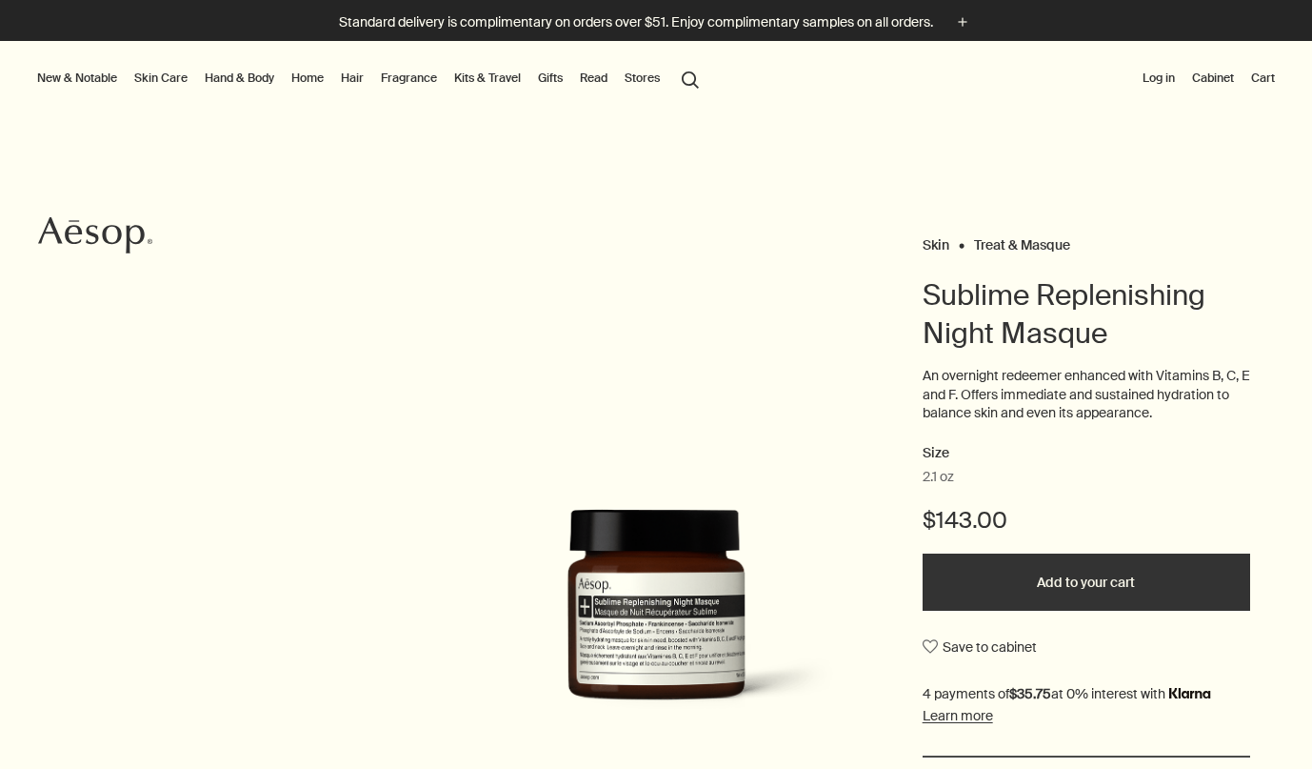
click at [997, 559] on button "Add to your cart" at bounding box center [1087, 581] width 329 height 57
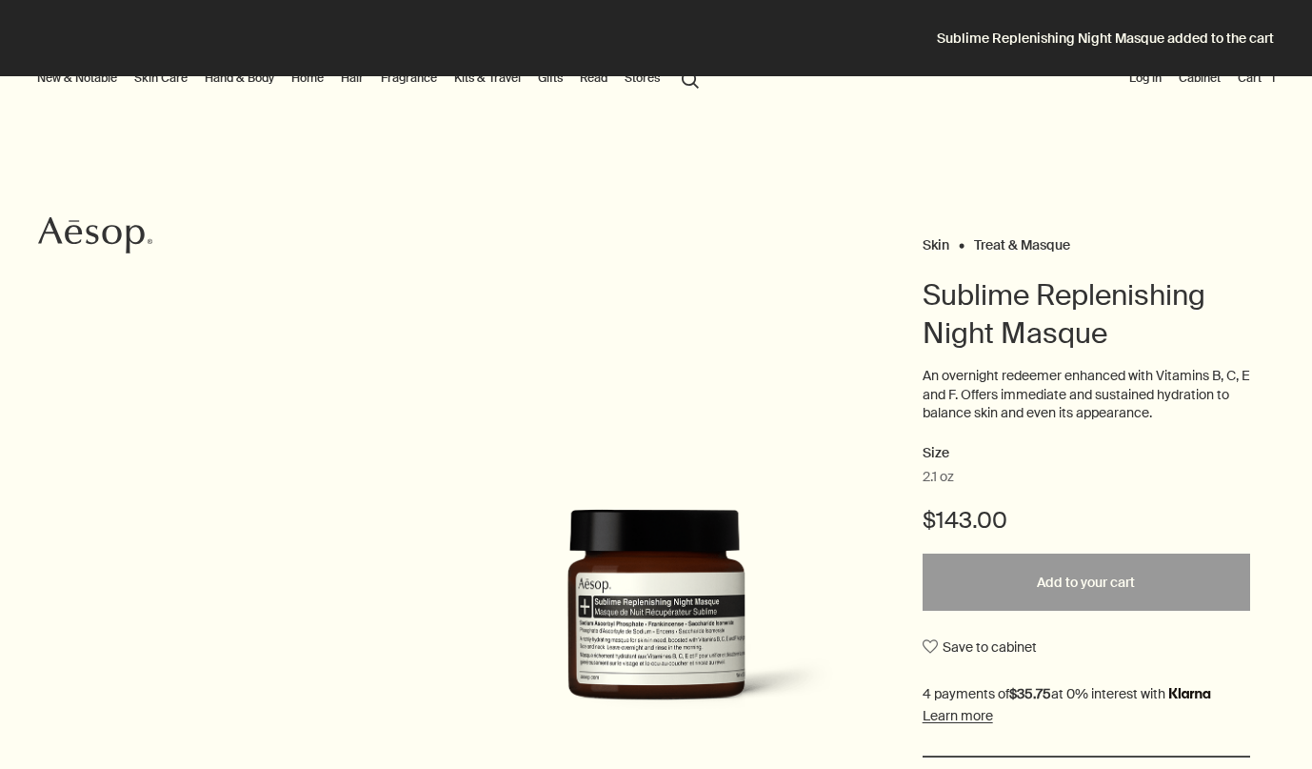
click at [1252, 77] on button "Cart 1" at bounding box center [1256, 78] width 45 height 23
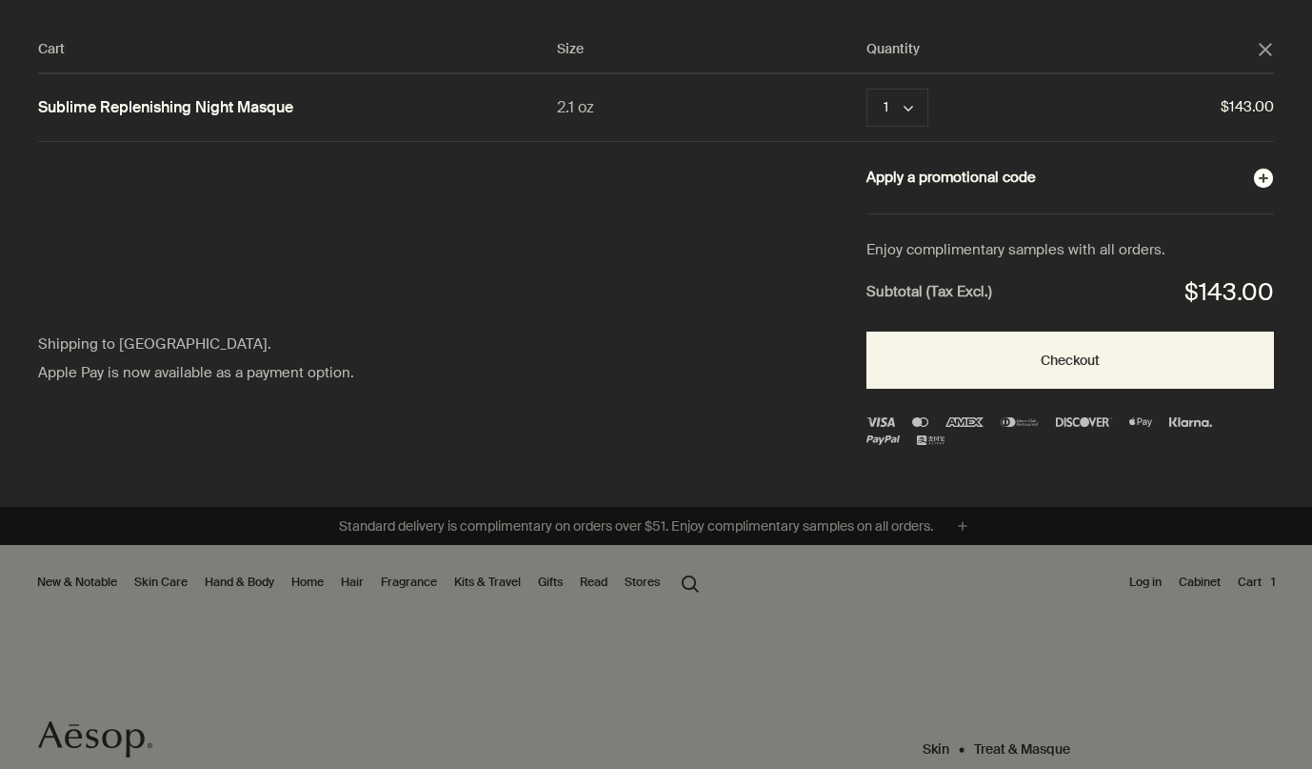
click at [1047, 181] on button "Apply a promotional code plusAndCloseWithCircle" at bounding box center [1071, 178] width 408 height 25
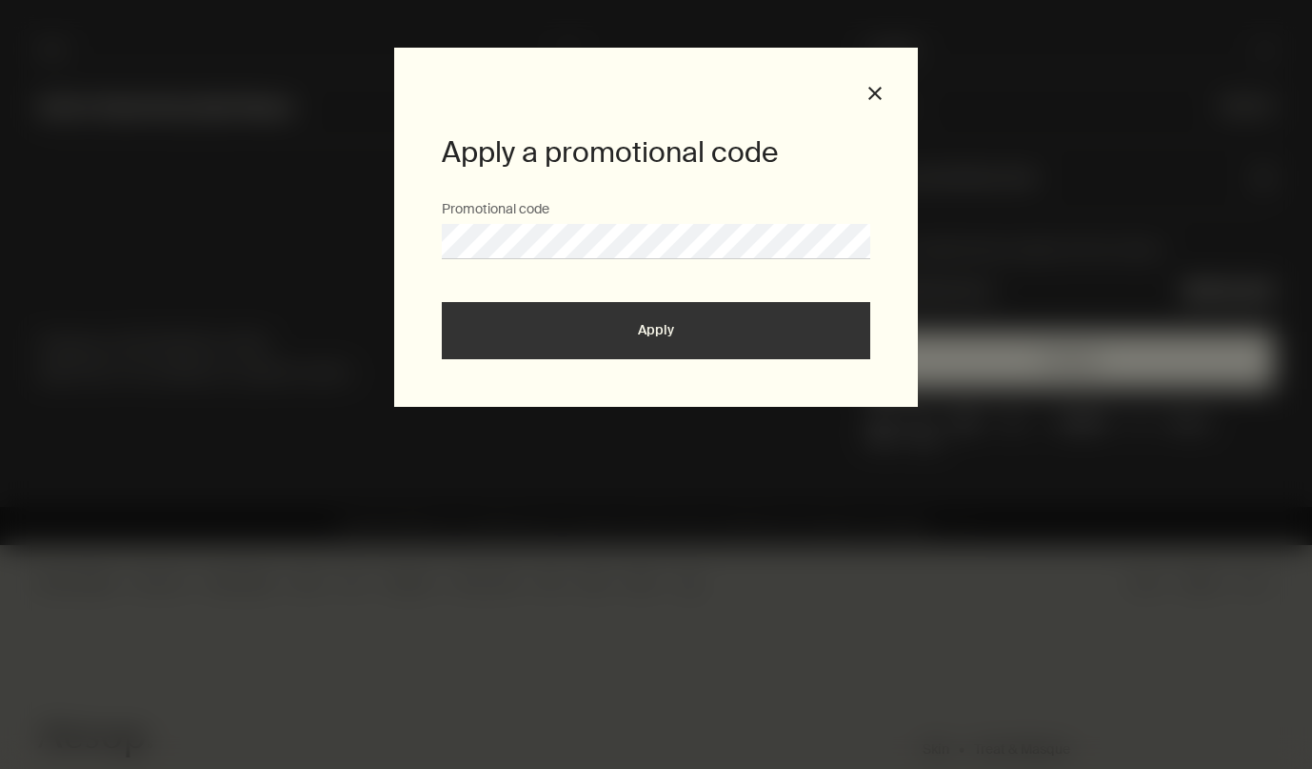
click at [767, 313] on button "Apply" at bounding box center [656, 330] width 429 height 57
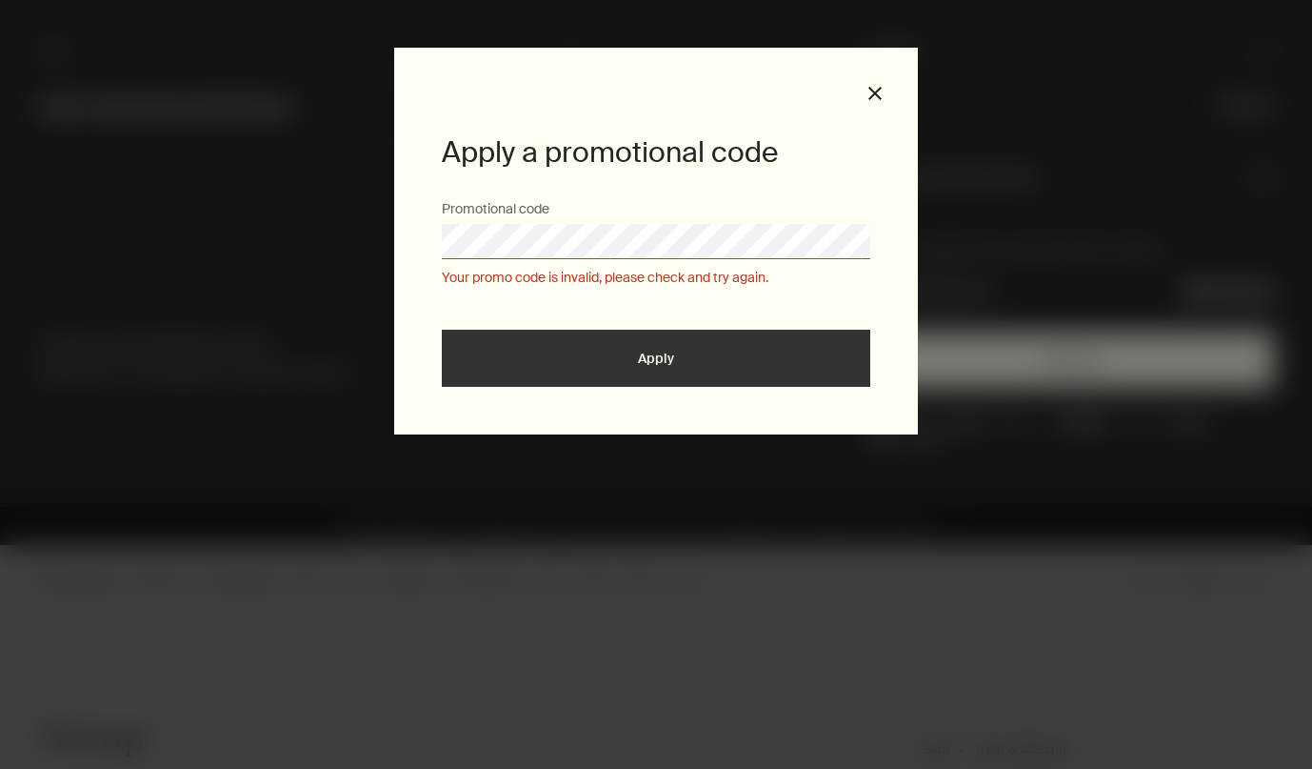
click at [884, 82] on div "Apply a promotional code Promotional code Your promo code is invalid, please ch…" at bounding box center [656, 241] width 524 height 387
click at [865, 94] on div "Apply a promotional code Promotional code Your promo code is invalid, please ch…" at bounding box center [656, 241] width 524 height 387
click at [865, 93] on div "Apply a promotional code Promotional code Your promo code is invalid, please ch…" at bounding box center [656, 241] width 524 height 387
click at [871, 99] on button "close" at bounding box center [875, 93] width 17 height 17
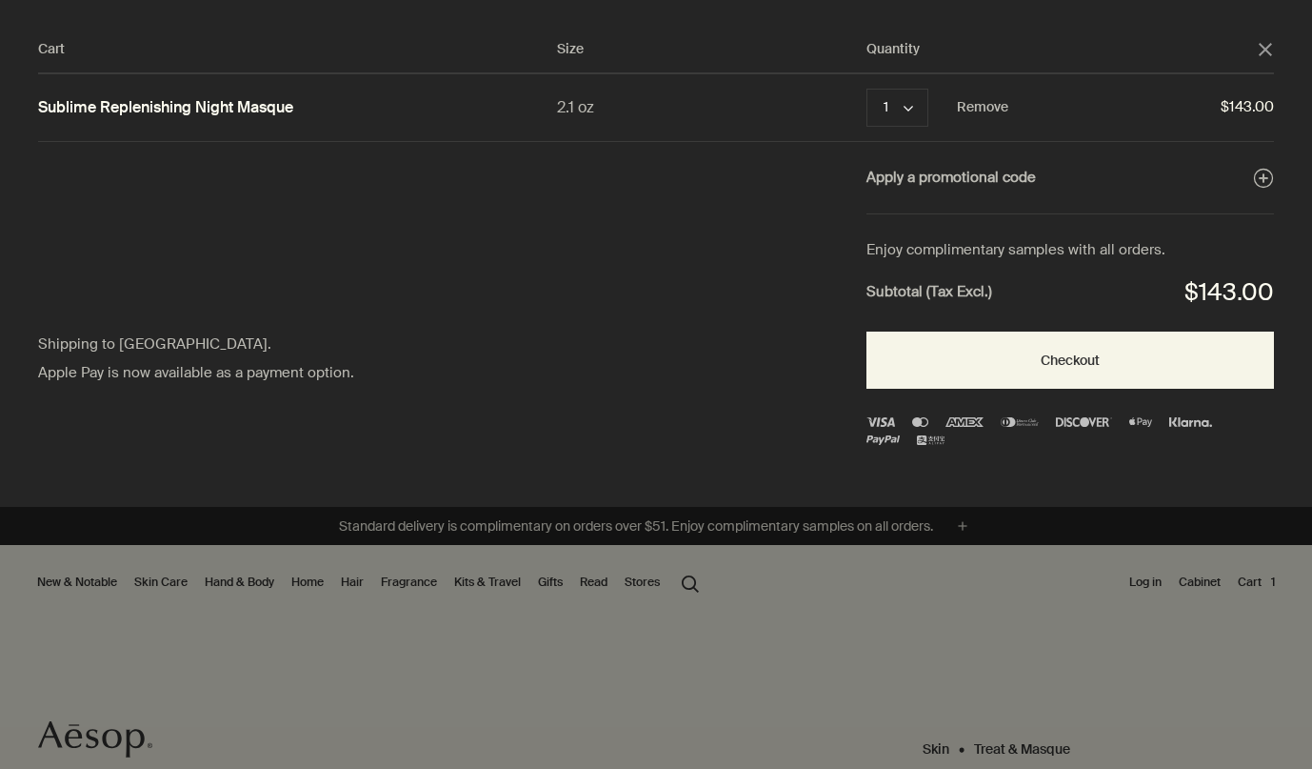
click at [333, 103] on div "Sublime Replenishing Night Masque" at bounding box center [297, 107] width 519 height 26
click at [298, 607] on div "Cart" at bounding box center [656, 384] width 1312 height 769
